Goal: Task Accomplishment & Management: Manage account settings

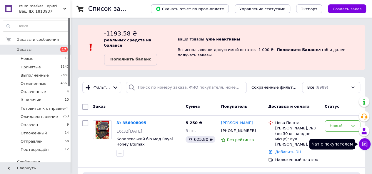
click at [363, 143] on icon at bounding box center [364, 144] width 6 height 6
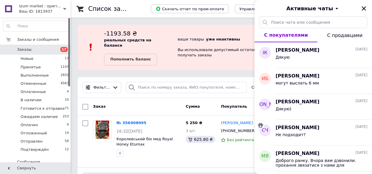
click at [363, 6] on icon "Закрыть" at bounding box center [363, 8] width 5 height 5
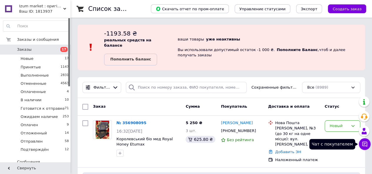
click at [366, 144] on icon at bounding box center [364, 144] width 6 height 6
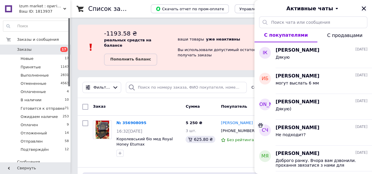
click at [365, 8] on icon "Закрыть" at bounding box center [363, 8] width 5 height 5
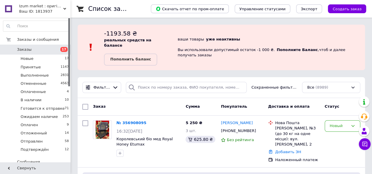
click at [29, 49] on span "Заказы" at bounding box center [35, 49] width 37 height 5
click at [33, 51] on span "Заказы" at bounding box center [35, 49] width 37 height 5
